Goal: Find contact information: Find contact information

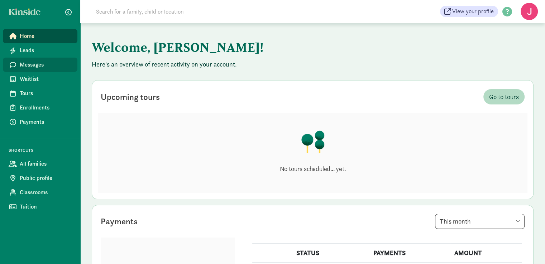
click at [29, 64] on span "Messages" at bounding box center [46, 65] width 52 height 9
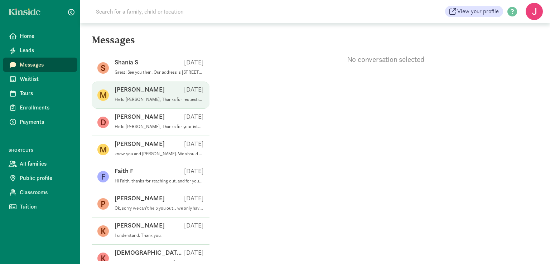
click at [160, 100] on p "Hello [PERSON_NAME], Thanks for requesting a tour! We look forward to meeting y…" at bounding box center [159, 100] width 89 height 6
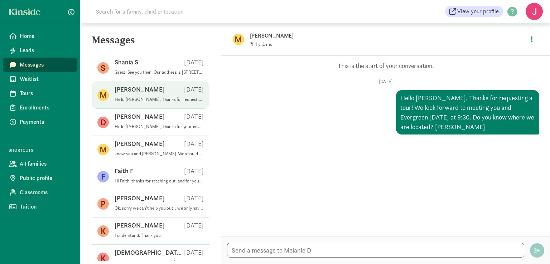
click at [266, 36] on p "[PERSON_NAME]" at bounding box center [363, 36] width 226 height 10
click at [239, 40] on figure "M" at bounding box center [238, 39] width 11 height 11
click at [530, 42] on button "button" at bounding box center [531, 39] width 13 height 15
click at [523, 55] on link "View family page" at bounding box center [517, 56] width 52 height 9
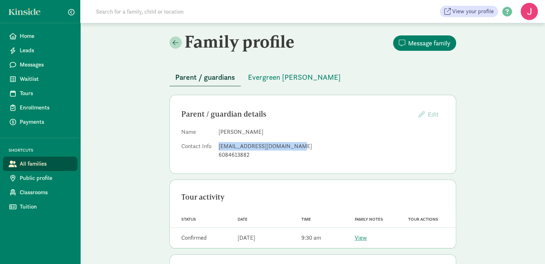
drag, startPoint x: 294, startPoint y: 146, endPoint x: 220, endPoint y: 146, distance: 74.8
click at [220, 146] on div "[EMAIL_ADDRESS][DOMAIN_NAME]" at bounding box center [331, 146] width 226 height 9
copy div "melaniekaydodson@gmail.com"
